Goal: Task Accomplishment & Management: Complete application form

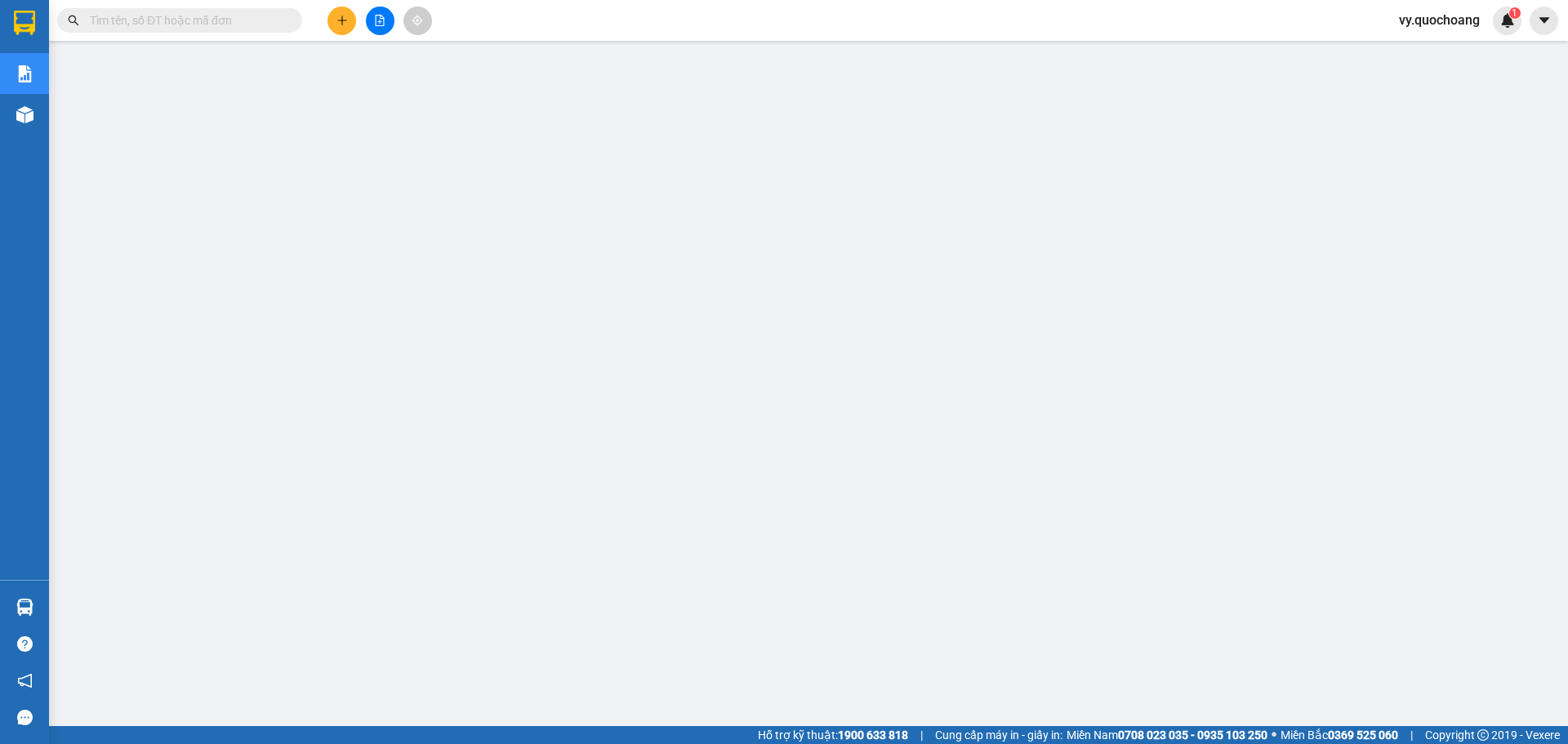
click at [1429, 10] on span "vy.quochoang" at bounding box center [1439, 20] width 107 height 21
click at [1417, 47] on span "Đăng xuất" at bounding box center [1446, 51] width 72 height 18
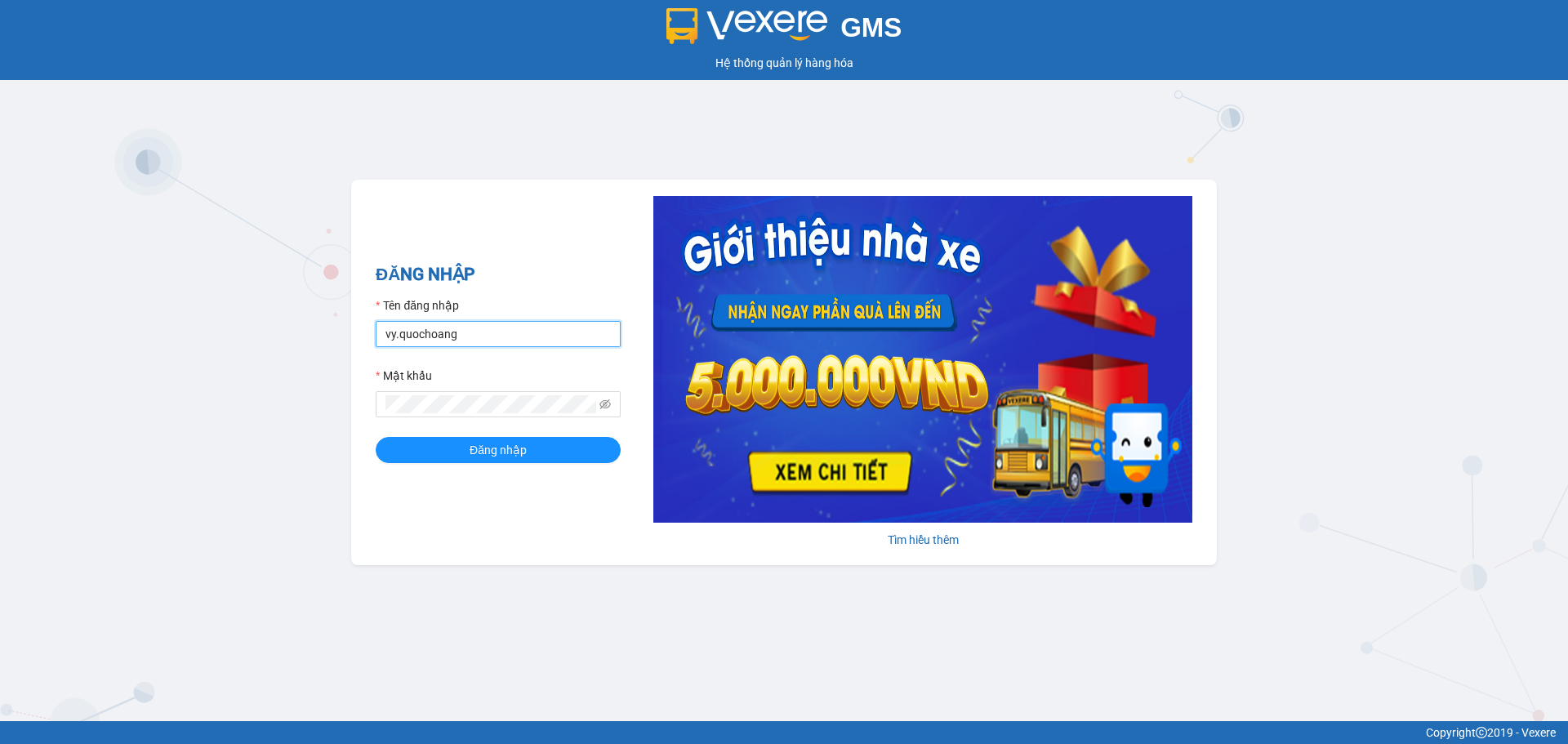
click at [469, 338] on input "vy.quochoang" at bounding box center [498, 333] width 245 height 26
click at [395, 335] on input "vy.quochoang" at bounding box center [498, 333] width 245 height 26
type input "haiyen.quochoang"
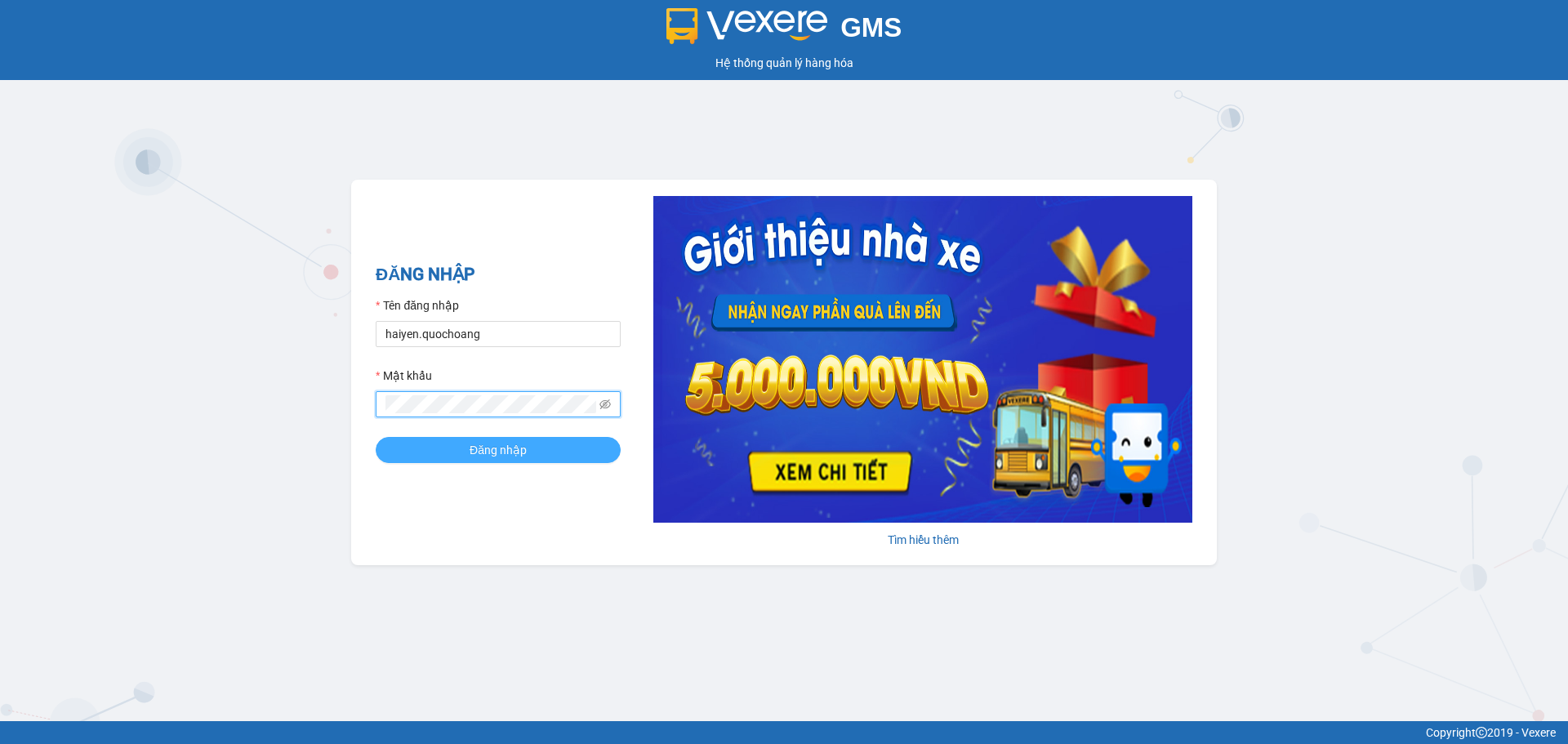
click at [375, 437] on button "Đăng nhập" at bounding box center [498, 449] width 245 height 26
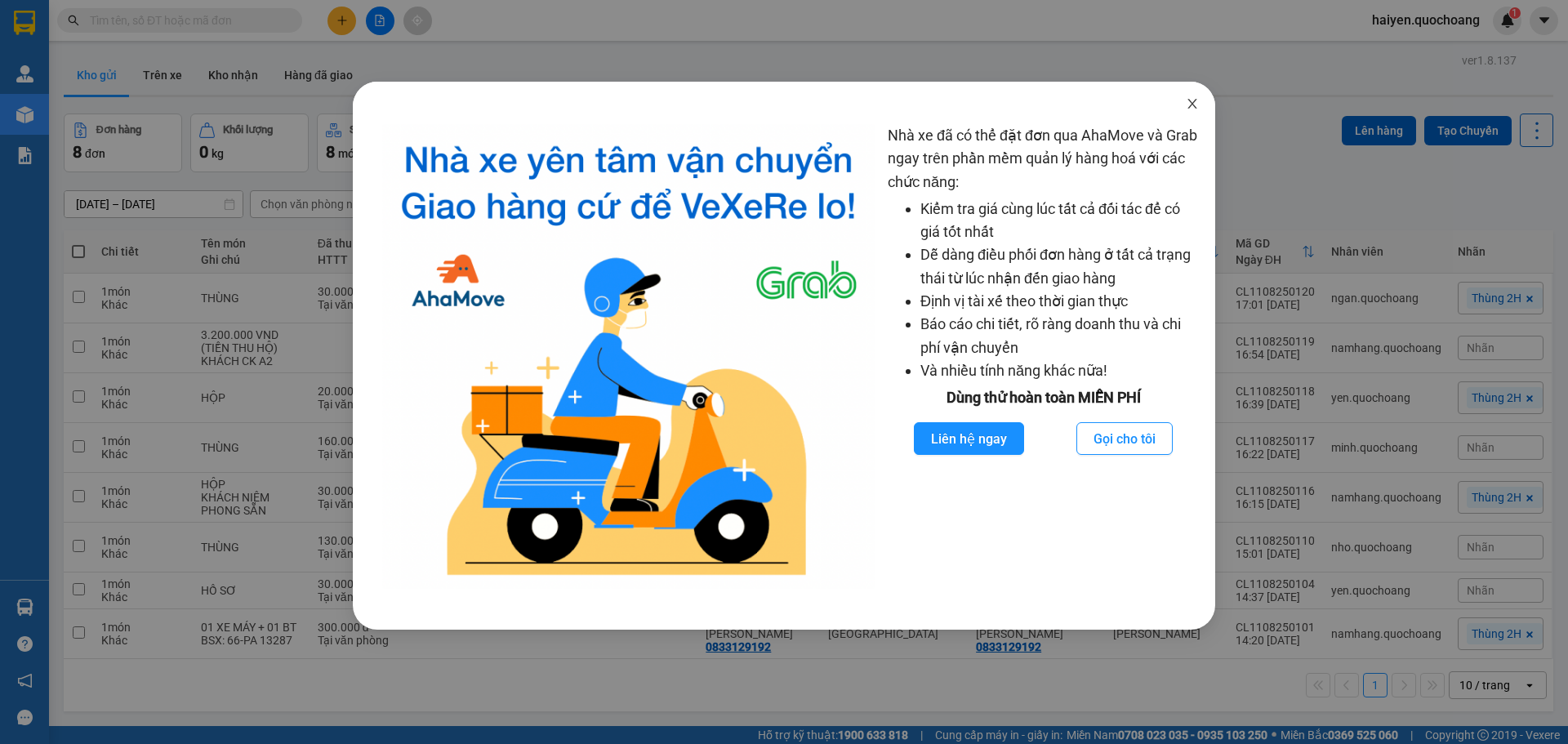
click at [1198, 102] on icon "close" at bounding box center [1192, 104] width 13 height 13
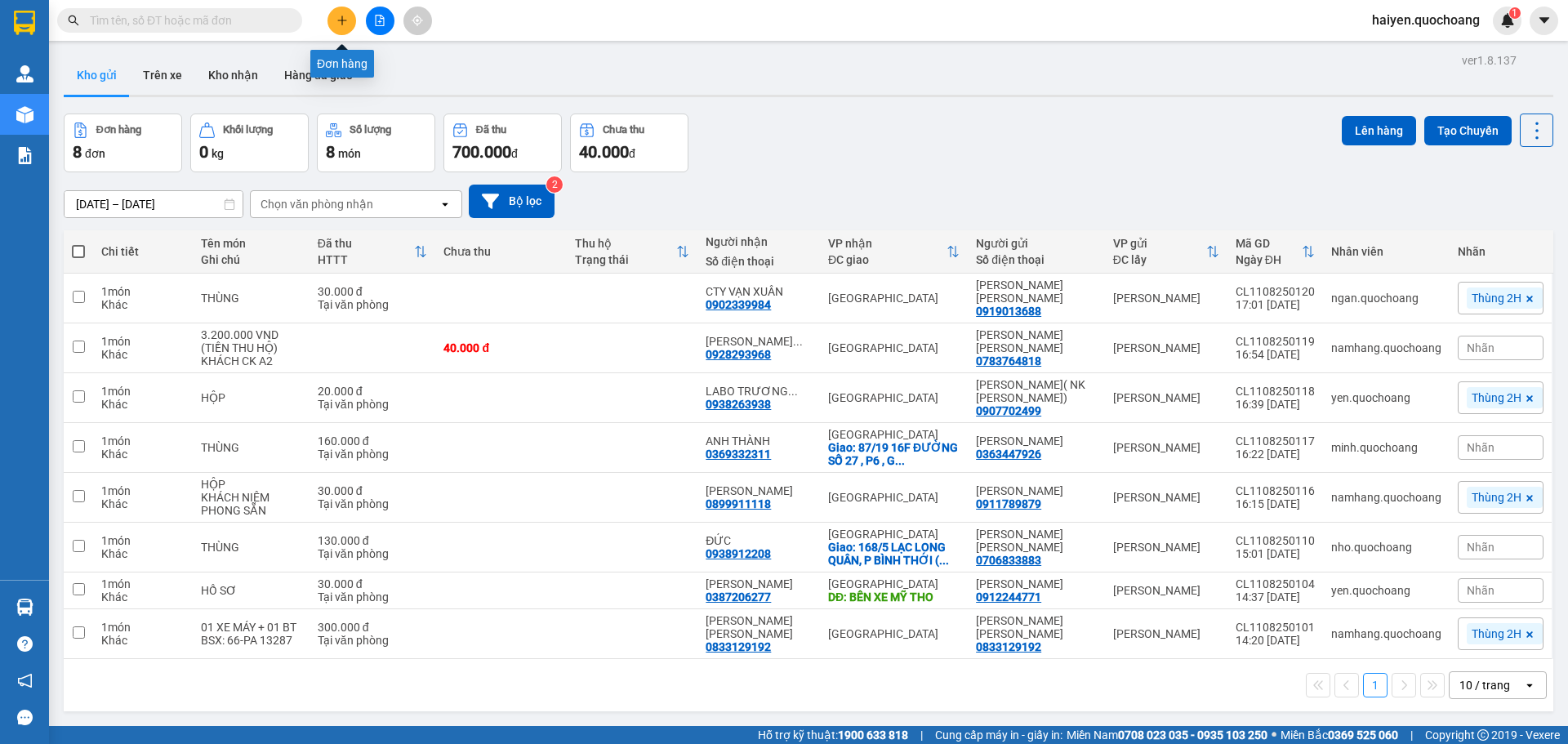
click at [339, 21] on icon "plus" at bounding box center [342, 20] width 12 height 12
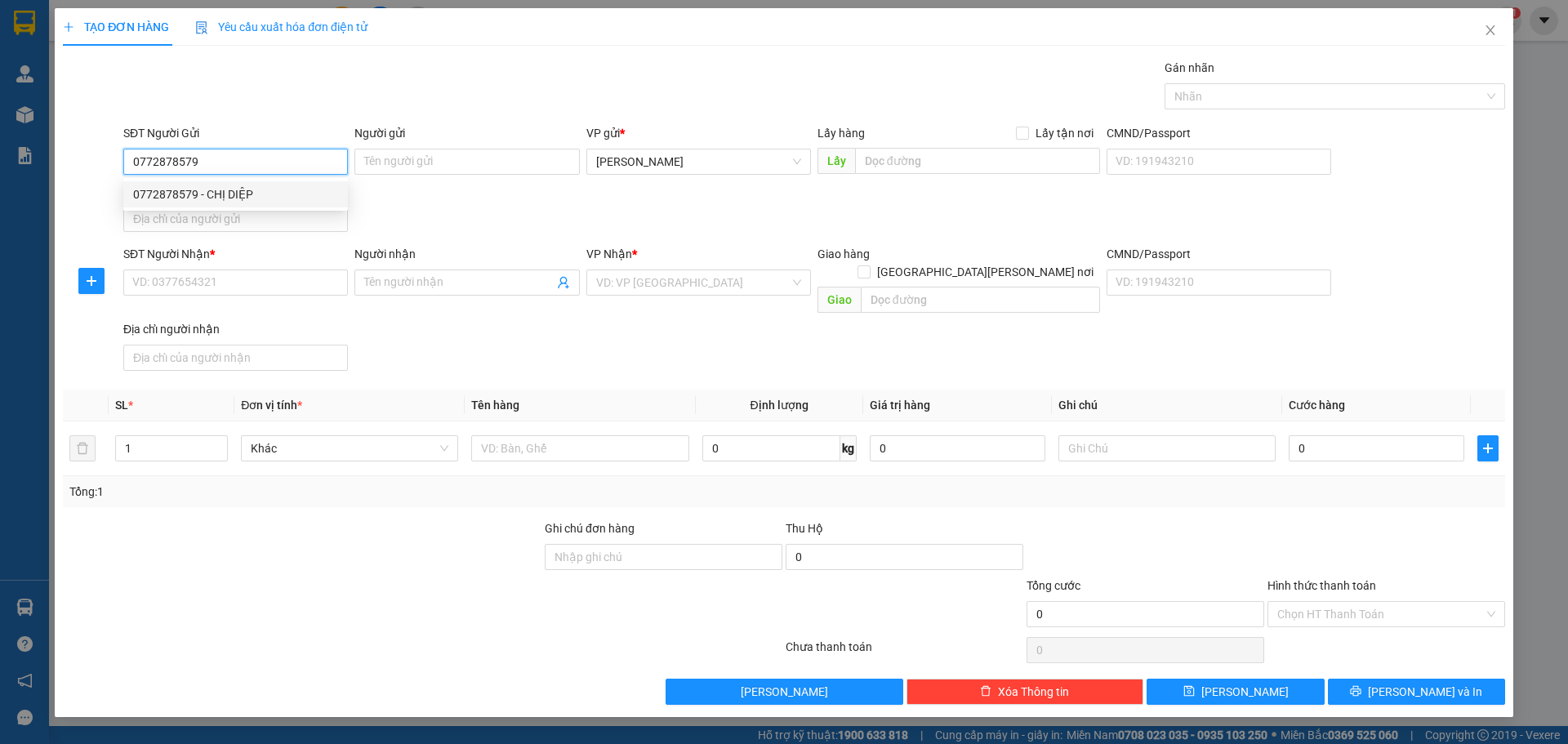
click at [289, 192] on div "0772878579 - CHỊ DIỆP" at bounding box center [235, 194] width 205 height 18
type input "0772878579"
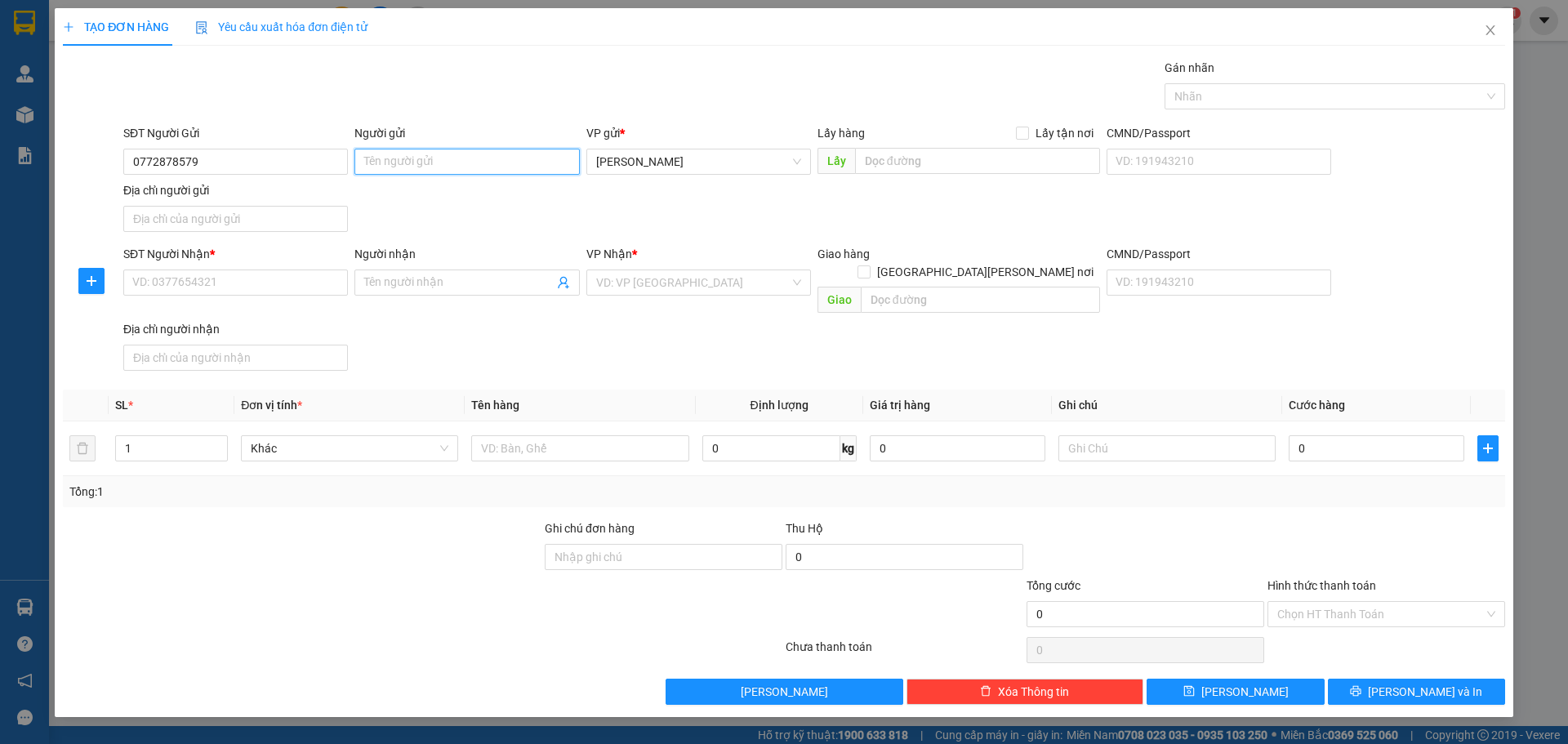
click at [387, 161] on input "Người gửi" at bounding box center [466, 161] width 224 height 26
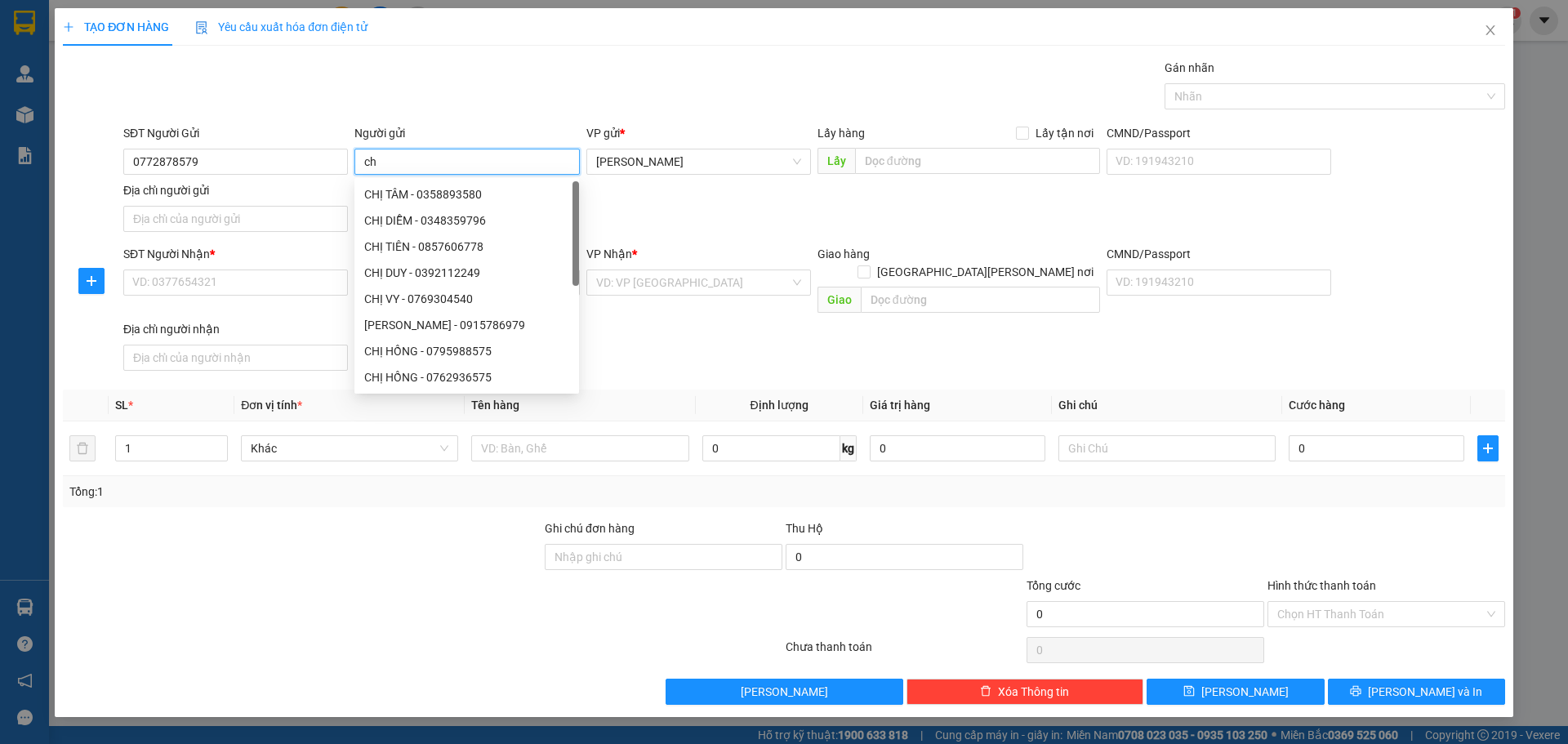
type input "c"
type input "CHỊ DIỆP"
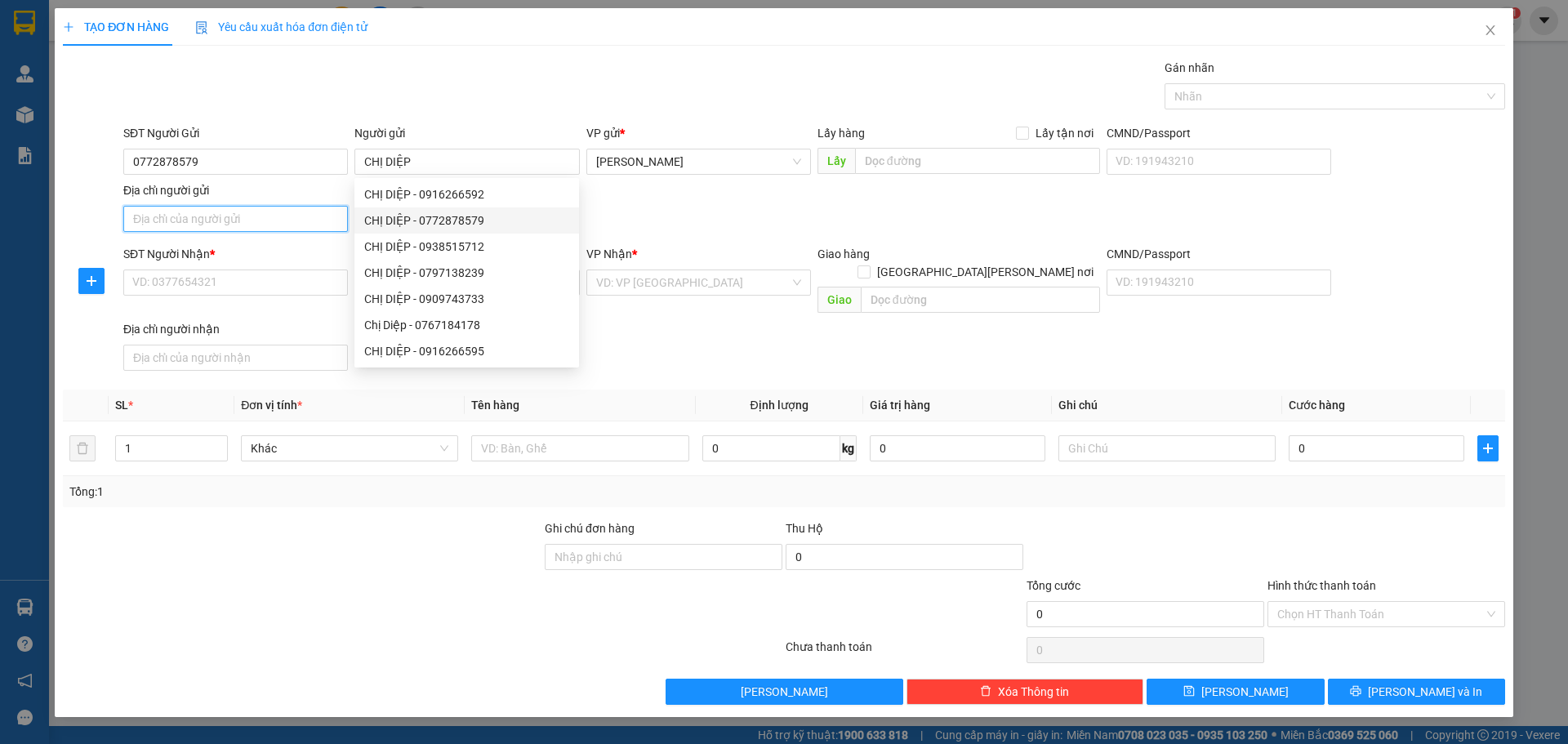
click at [231, 225] on input "Địa chỉ người gửi" at bounding box center [235, 218] width 224 height 26
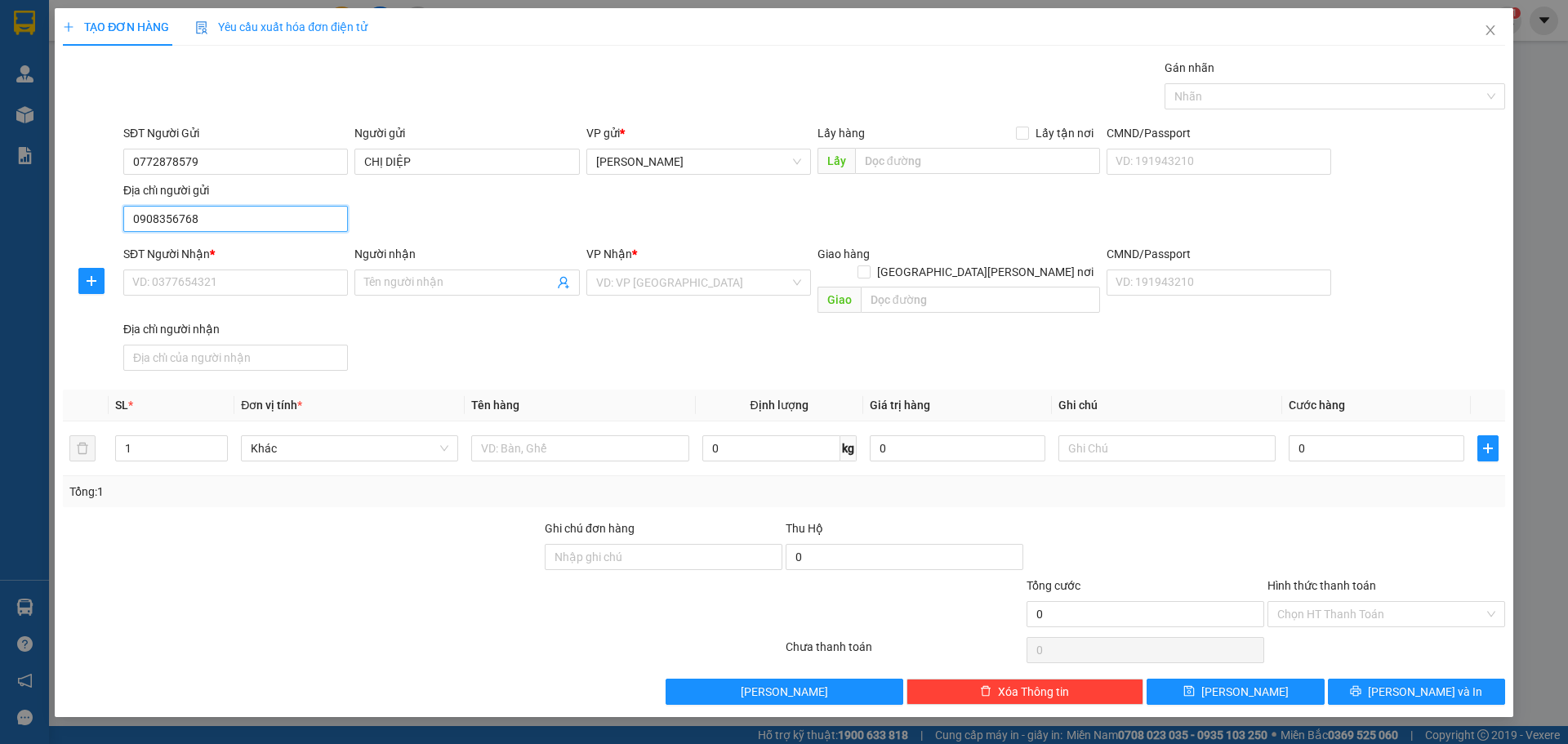
drag, startPoint x: 236, startPoint y: 226, endPoint x: 86, endPoint y: 225, distance: 150.0
click at [86, 225] on div "SĐT Người Gửi 0772878579 Người gửi [PERSON_NAME] VP gửi * [PERSON_NAME] Lấy hàn…" at bounding box center [784, 181] width 1446 height 114
type input "0908356768"
click at [171, 290] on input "SĐT Người Nhận *" at bounding box center [235, 282] width 224 height 26
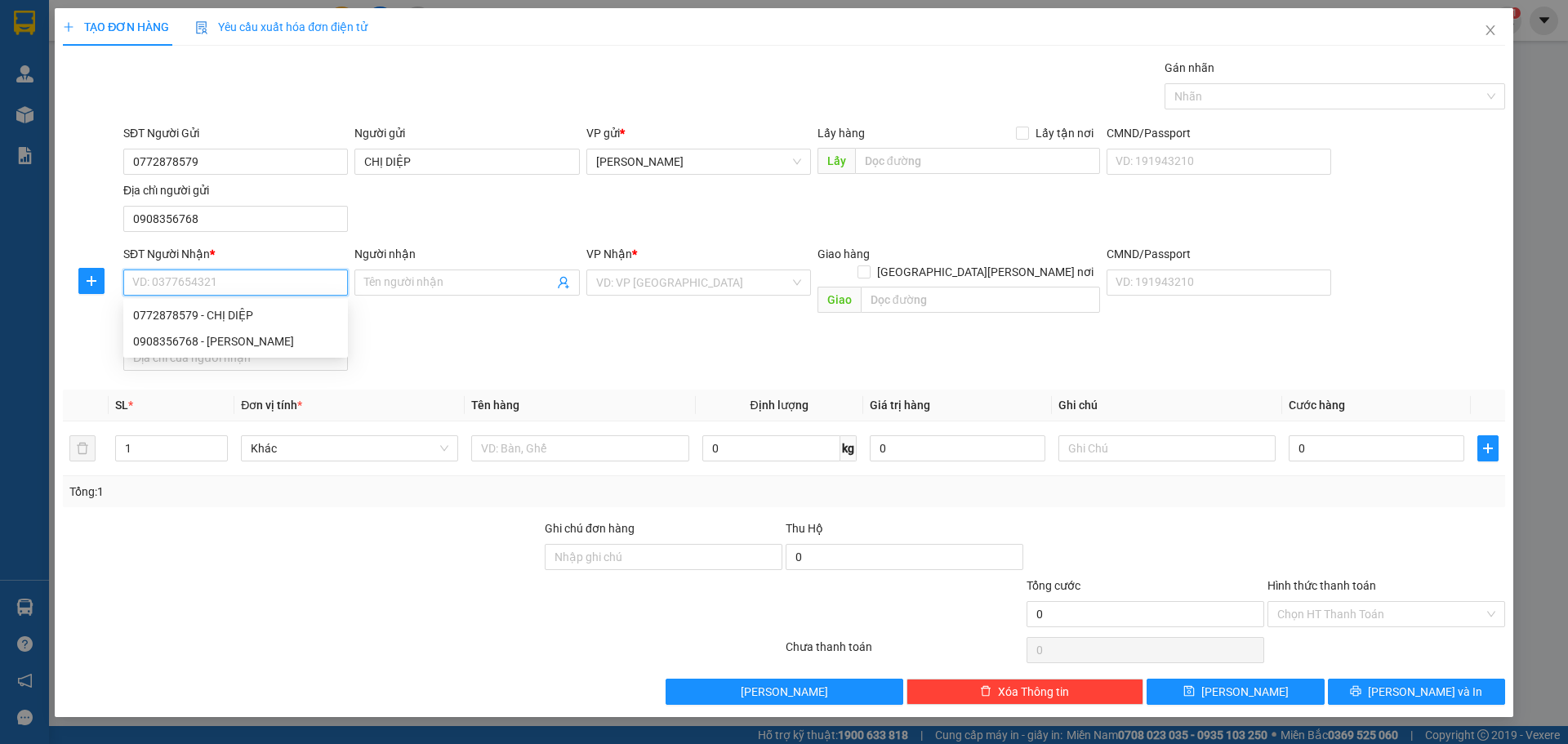
paste input "0908356768"
type input "0908356768"
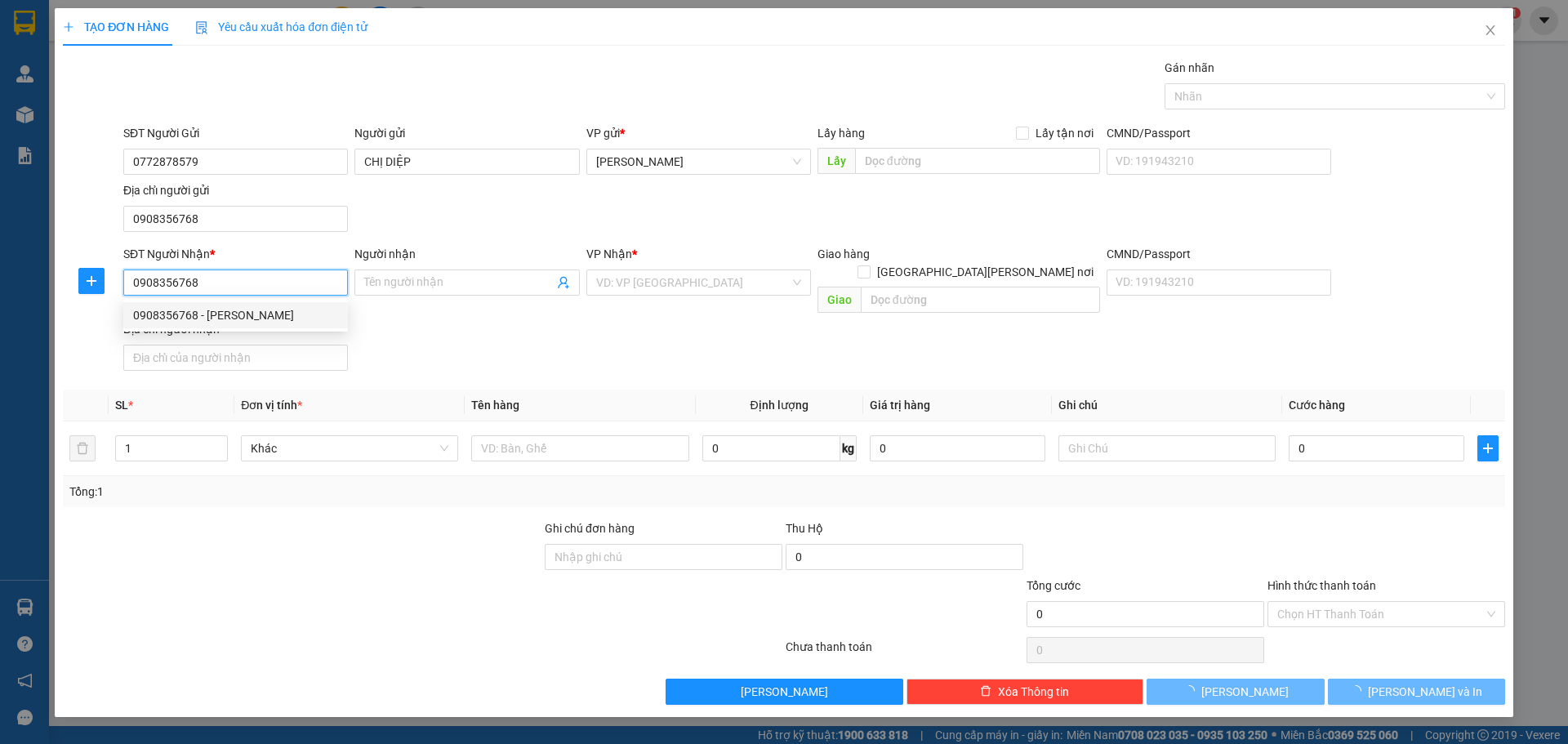
click at [206, 318] on div "0908356768 - [PERSON_NAME]" at bounding box center [235, 315] width 205 height 18
type input "ANH PHONG"
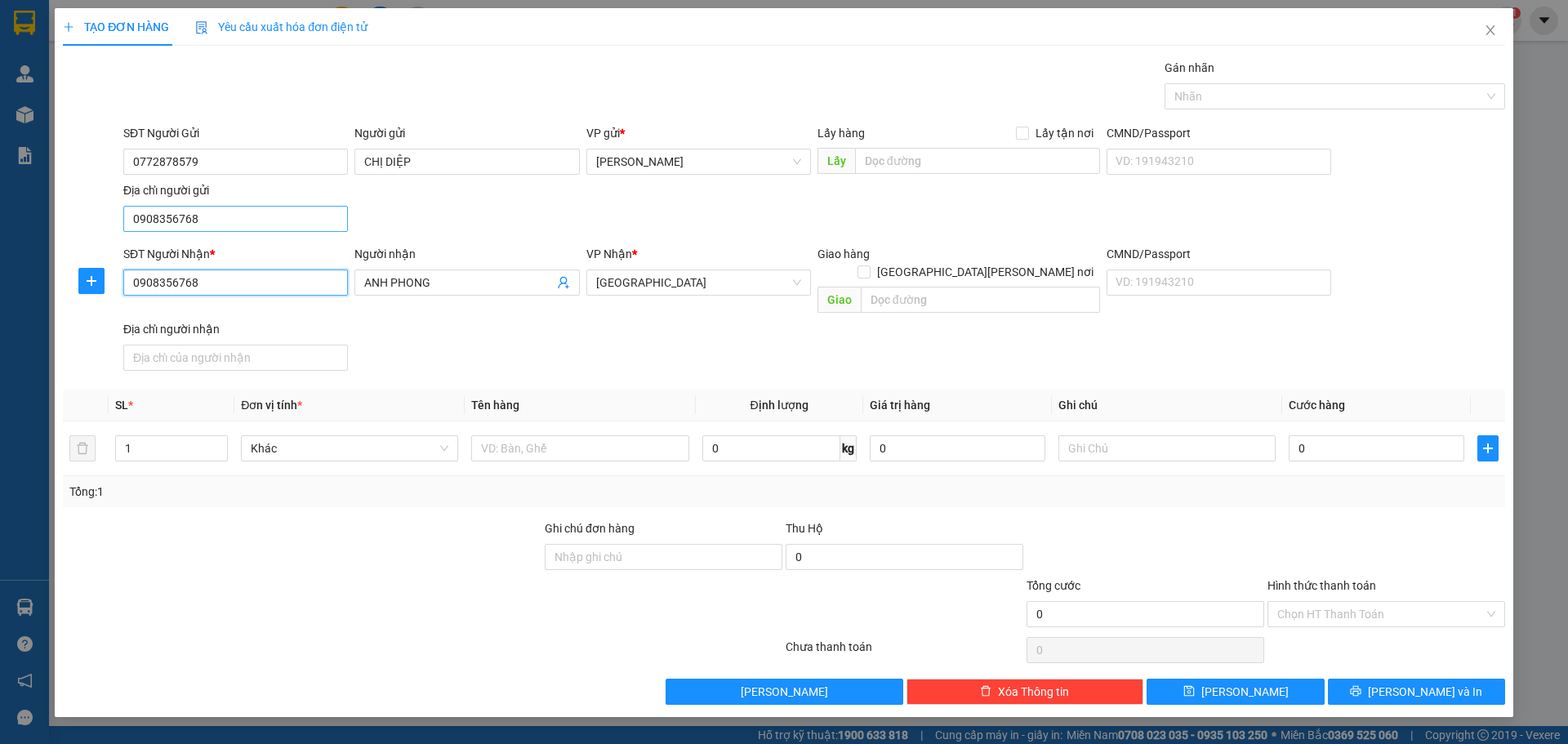
type input "0908356768"
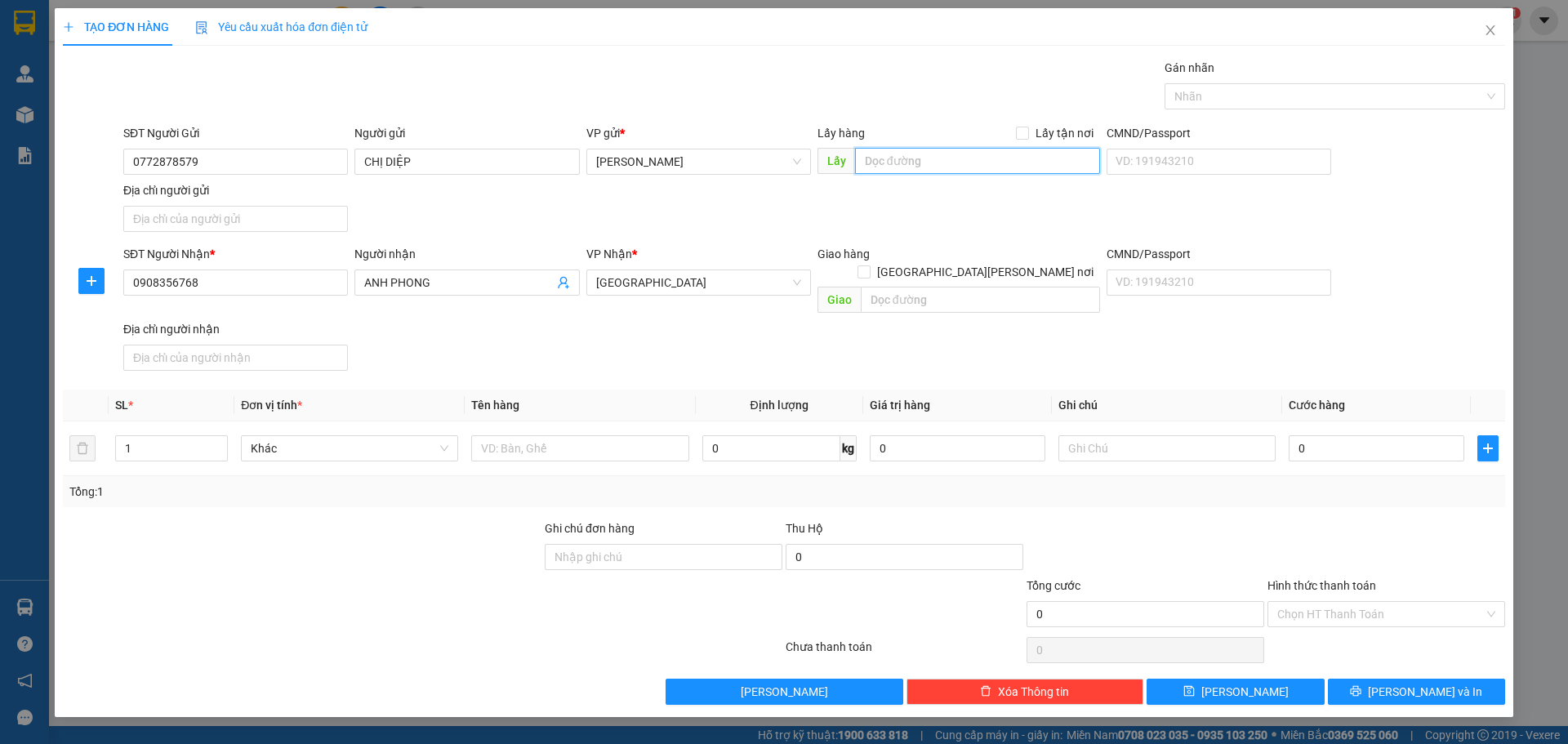
click at [918, 159] on input "text" at bounding box center [977, 160] width 245 height 26
type input "PHƯƠNG TRANG ÔNG BẦU"
click at [574, 435] on input "text" at bounding box center [579, 447] width 217 height 26
type input "THÙNG"
click at [633, 544] on input "Ghi chú đơn hàng" at bounding box center [664, 556] width 238 height 26
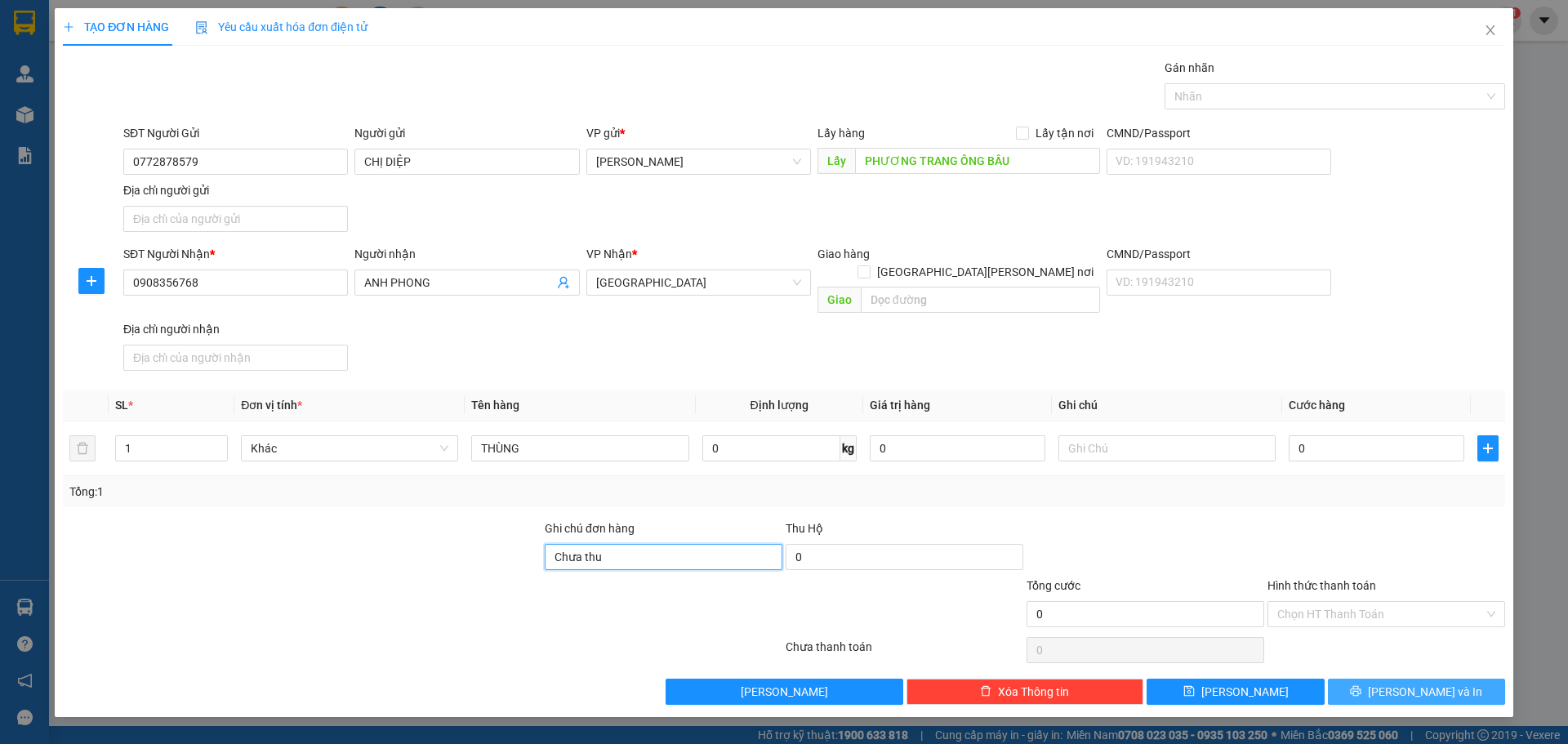
type input "Chưa thu"
click at [1453, 679] on button "[PERSON_NAME] và In" at bounding box center [1416, 691] width 177 height 26
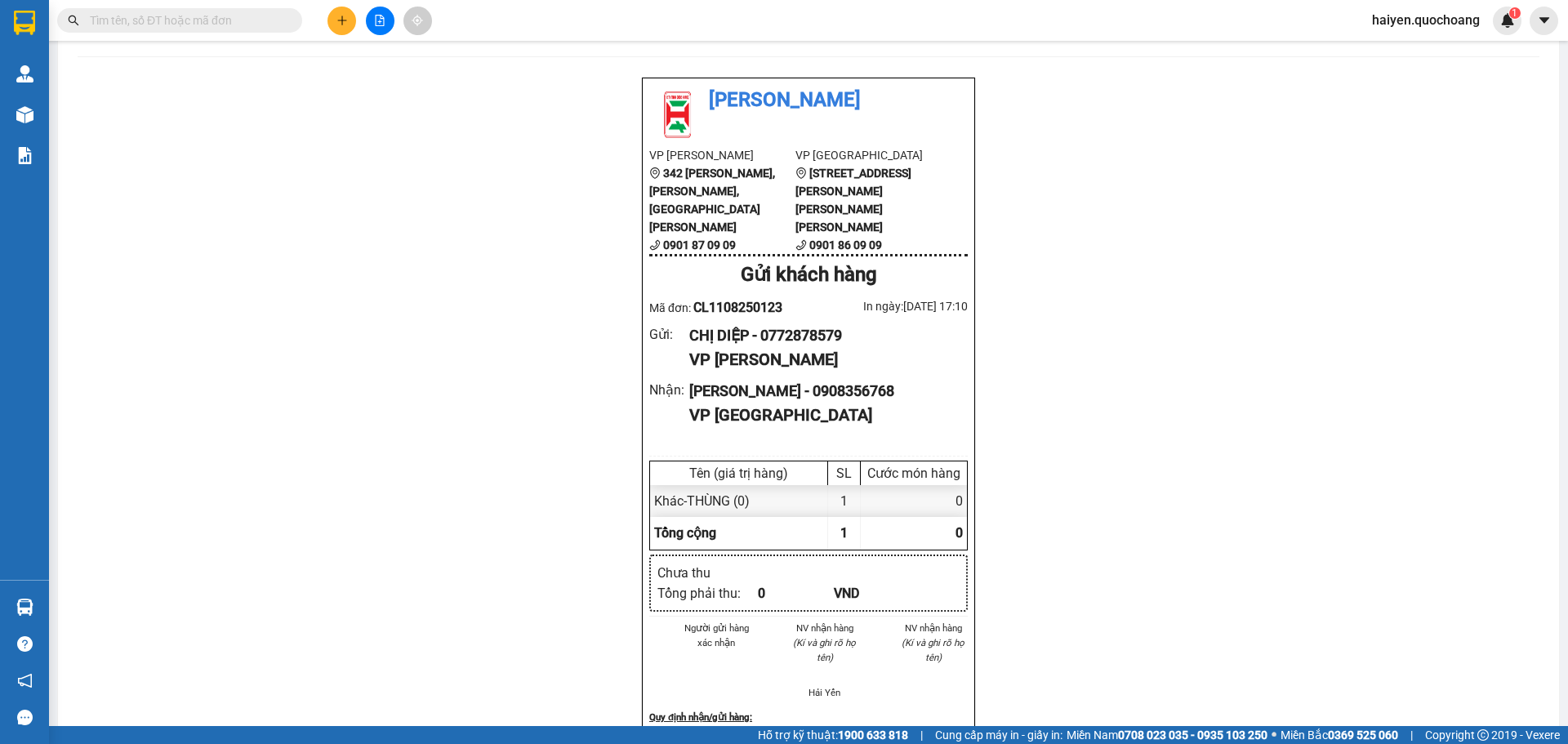
scroll to position [63, 0]
click at [886, 326] on div "CHỊ DIỆP - 0772878579" at bounding box center [821, 338] width 265 height 23
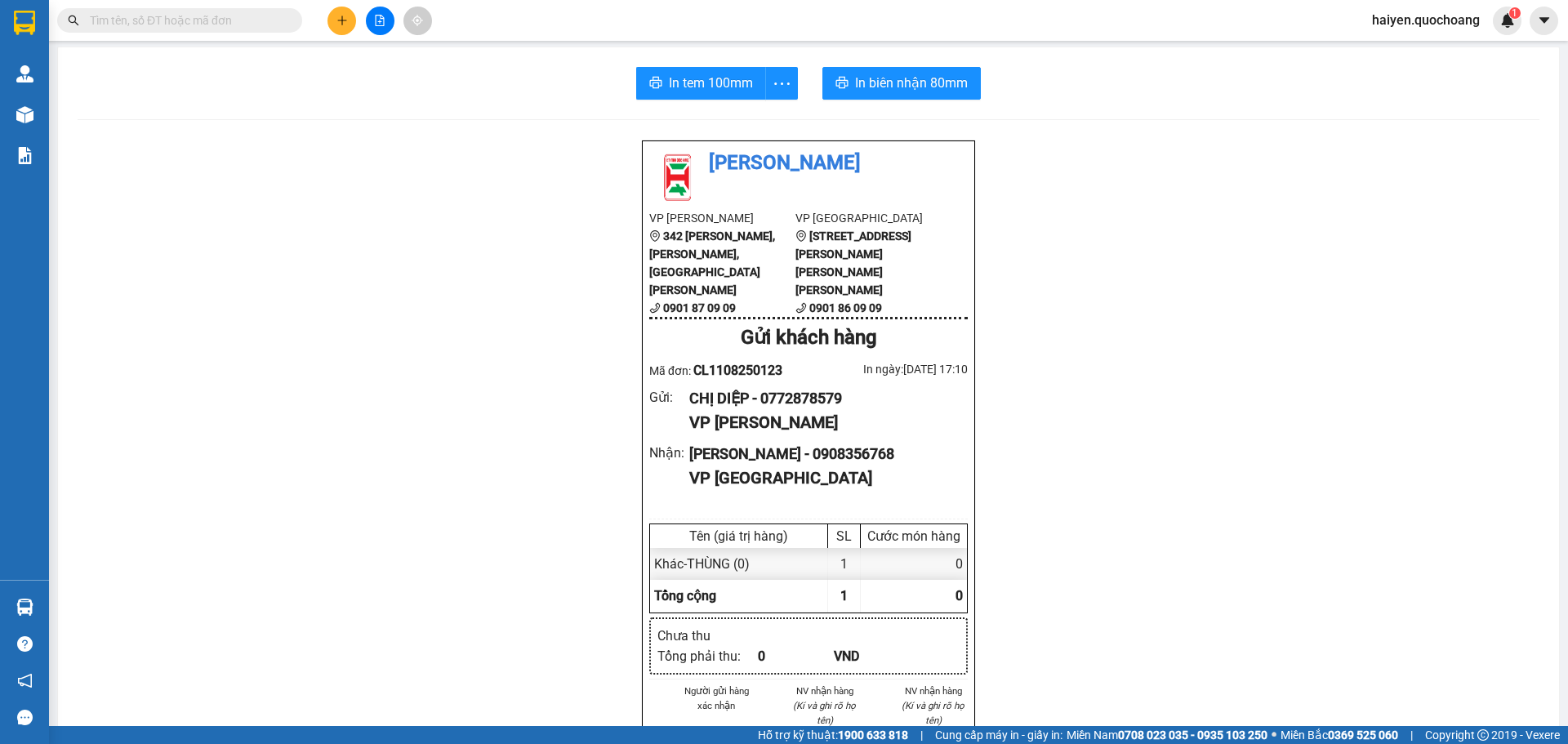
scroll to position [0, 0]
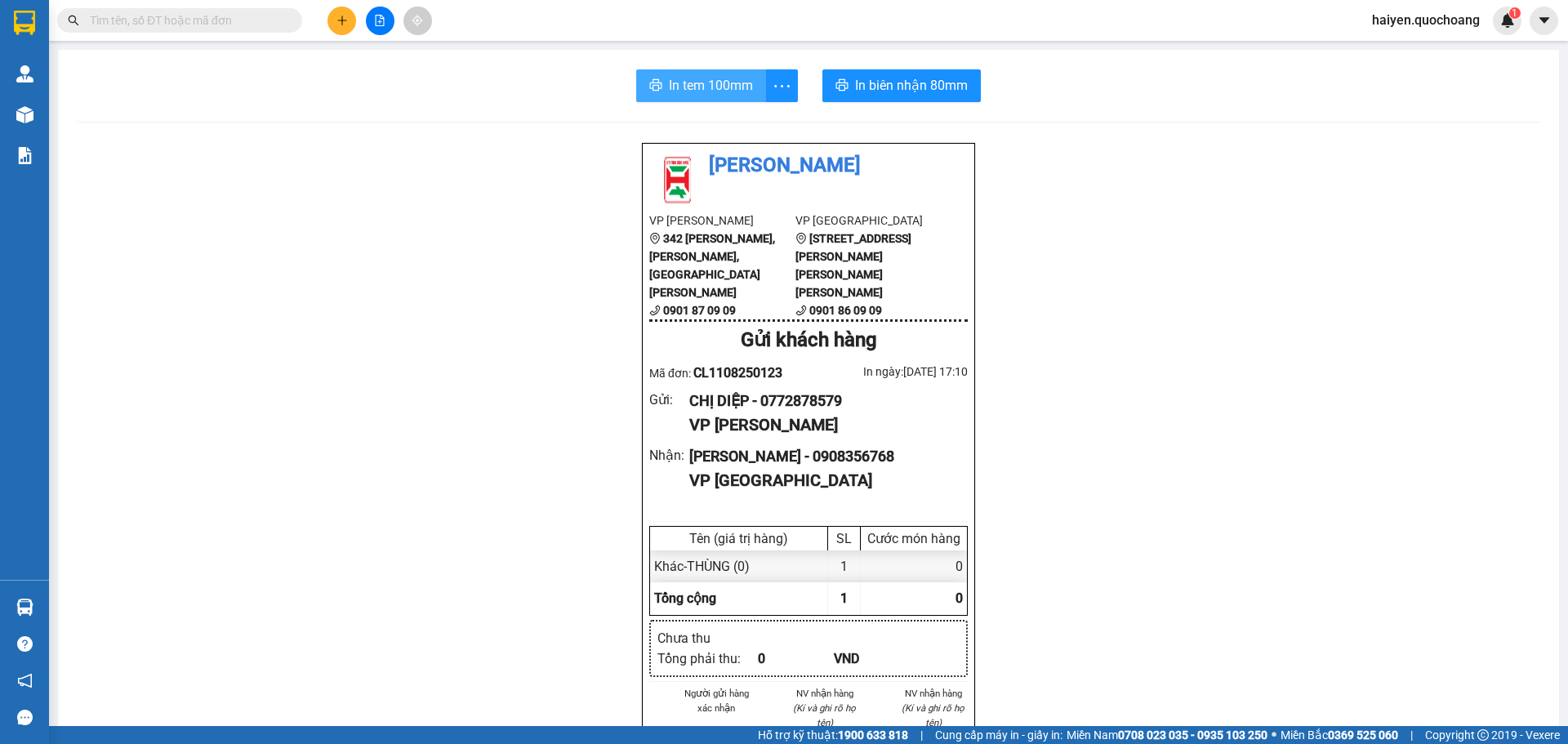
click at [734, 80] on span "In tem 100mm" at bounding box center [711, 85] width 84 height 21
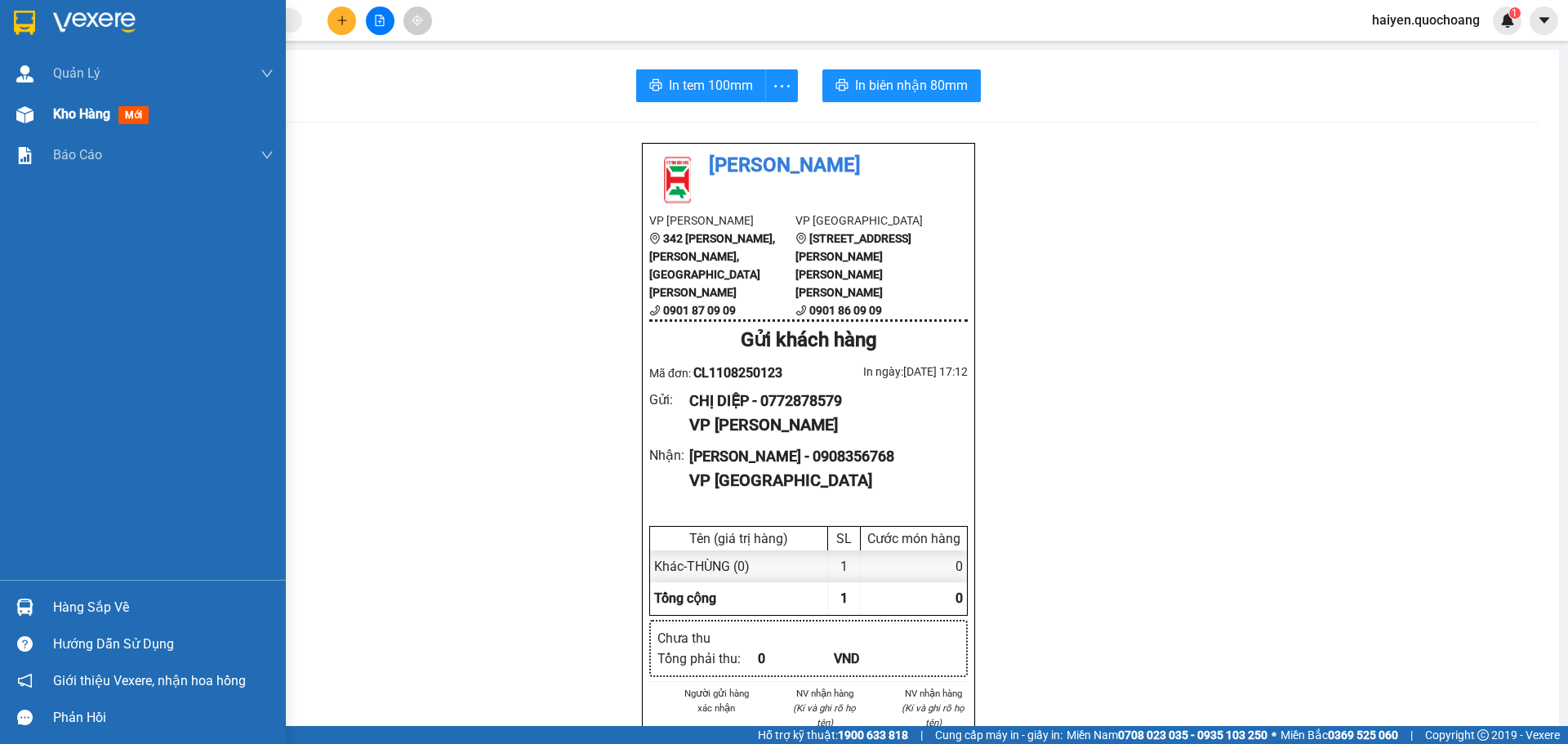
click at [98, 119] on span "Kho hàng" at bounding box center [81, 113] width 57 height 15
